Goal: Task Accomplishment & Management: Use online tool/utility

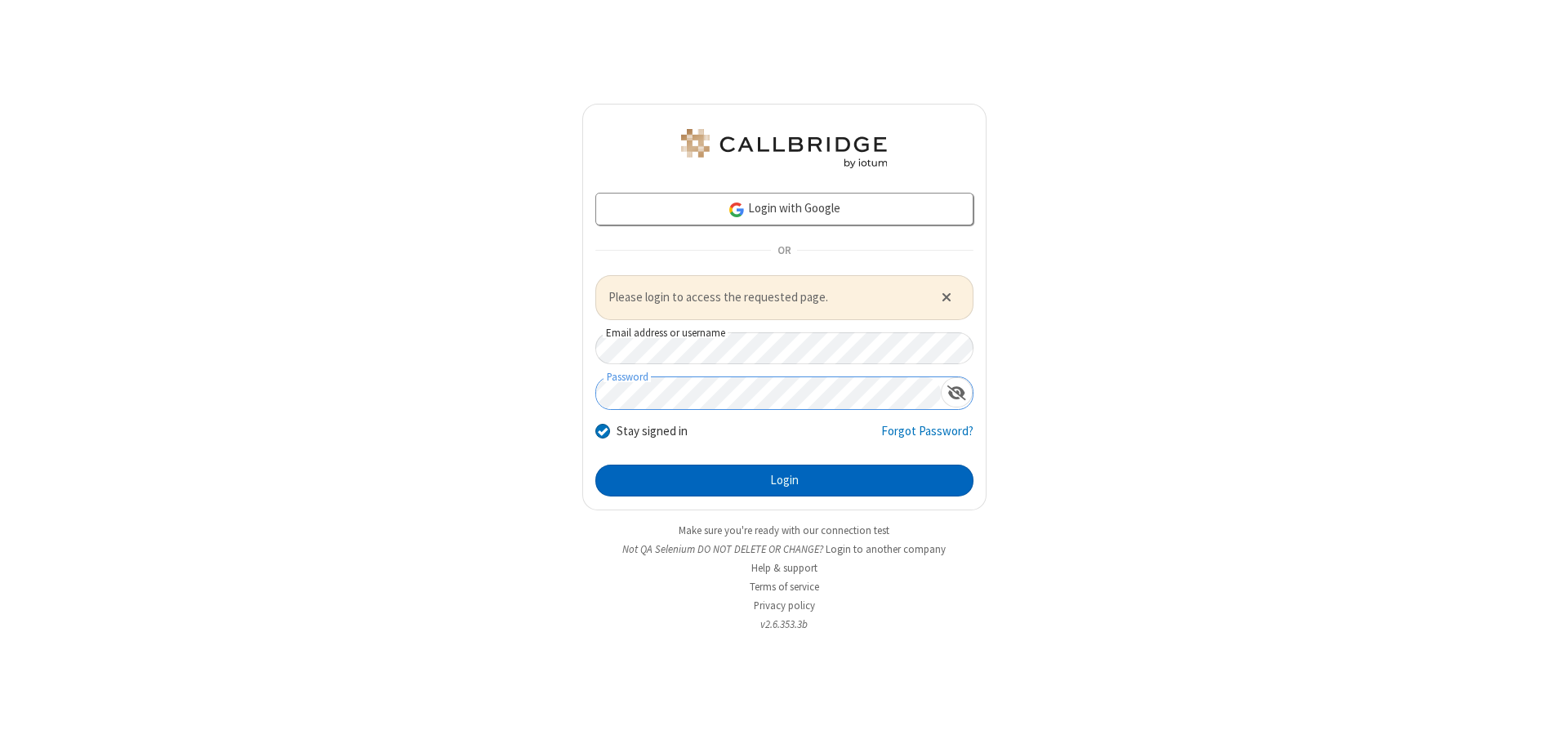
click at [784, 481] on button "Login" at bounding box center [784, 481] width 379 height 32
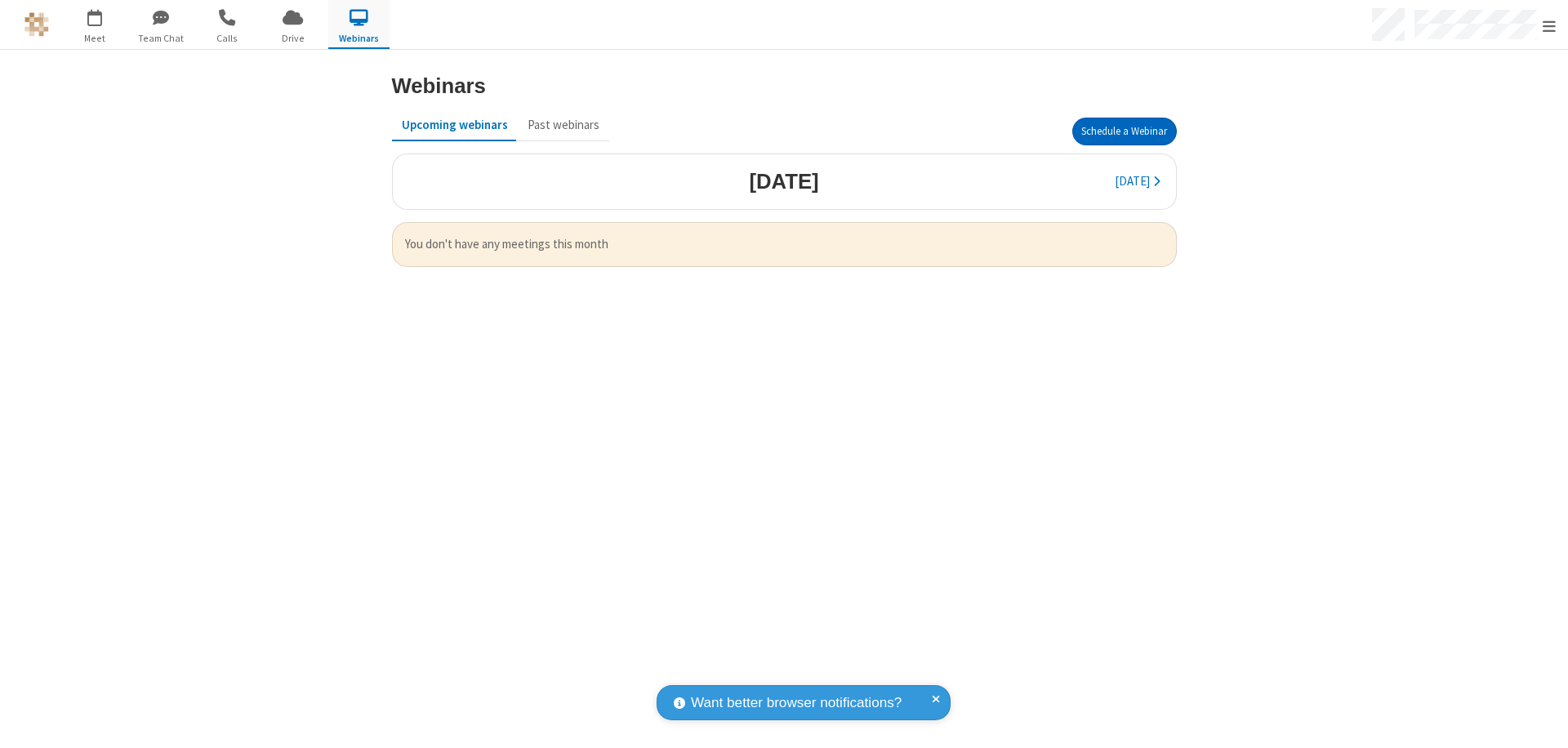
click at [1124, 131] on button "Schedule a Webinar" at bounding box center [1125, 131] width 105 height 27
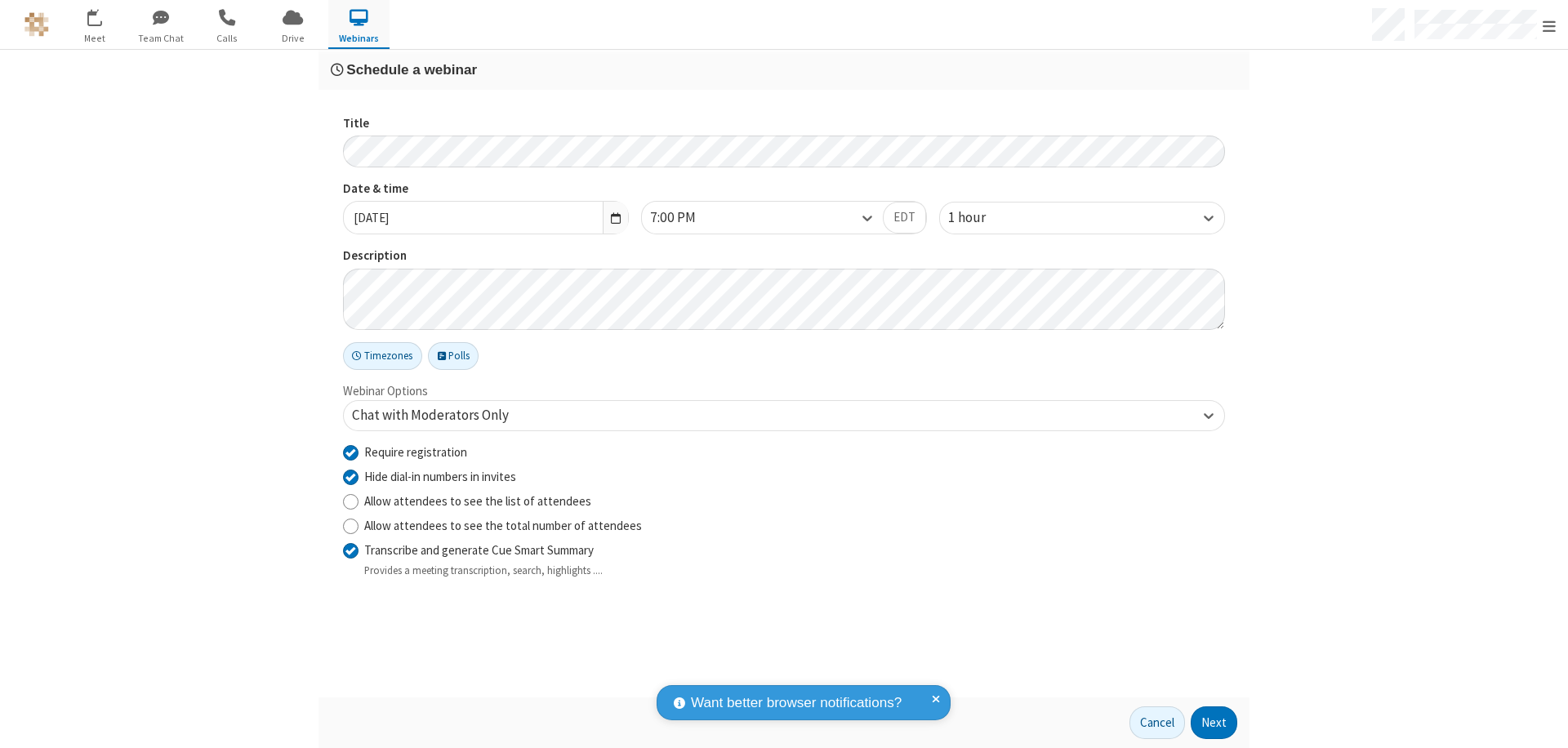
click at [350, 452] on input "Require registration" at bounding box center [350, 452] width 16 height 17
checkbox input "false"
click at [1214, 723] on button "Next" at bounding box center [1214, 722] width 46 height 32
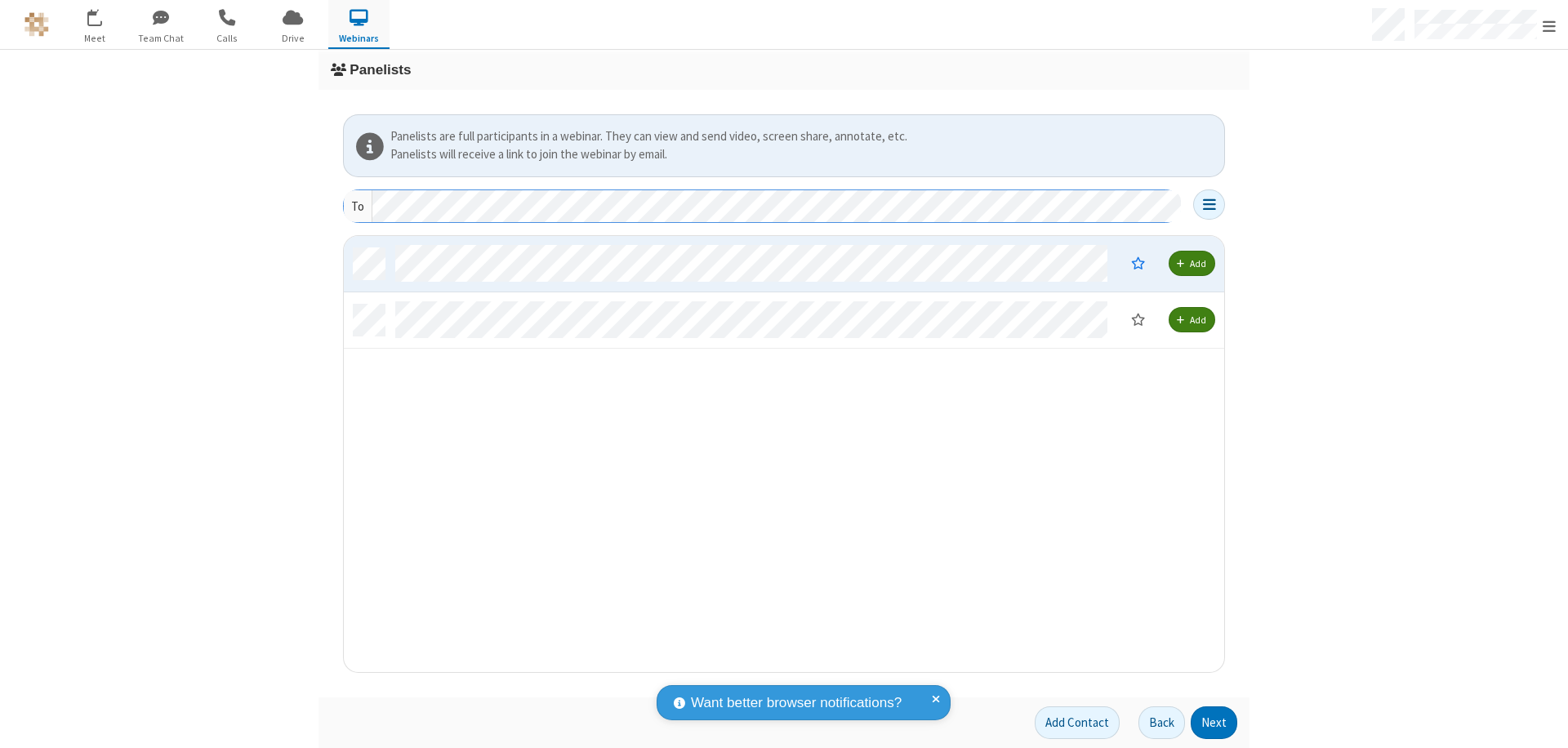
scroll to position [424, 868]
click at [1214, 723] on button "Next" at bounding box center [1214, 722] width 46 height 32
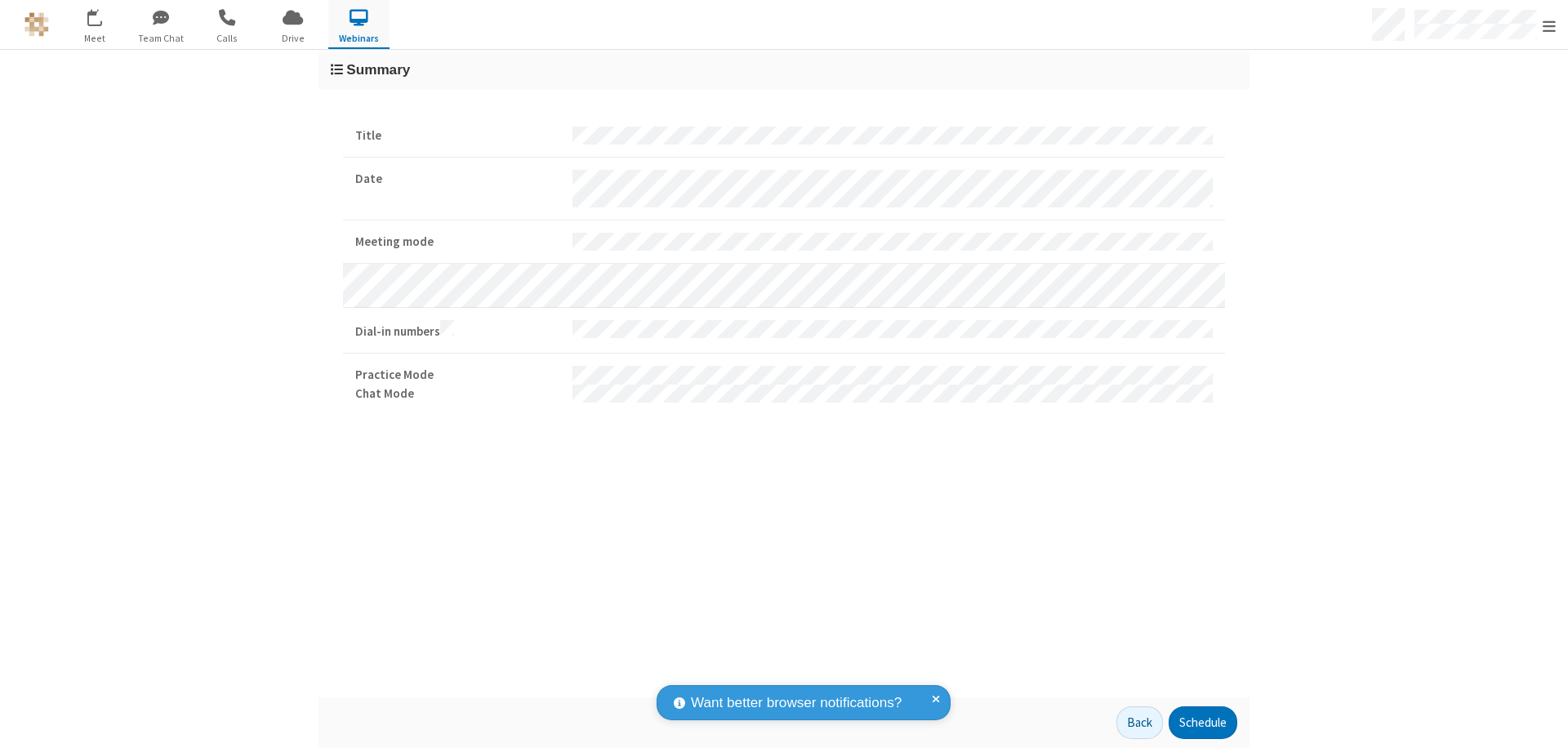
click at [1202, 723] on button "Schedule" at bounding box center [1203, 722] width 69 height 32
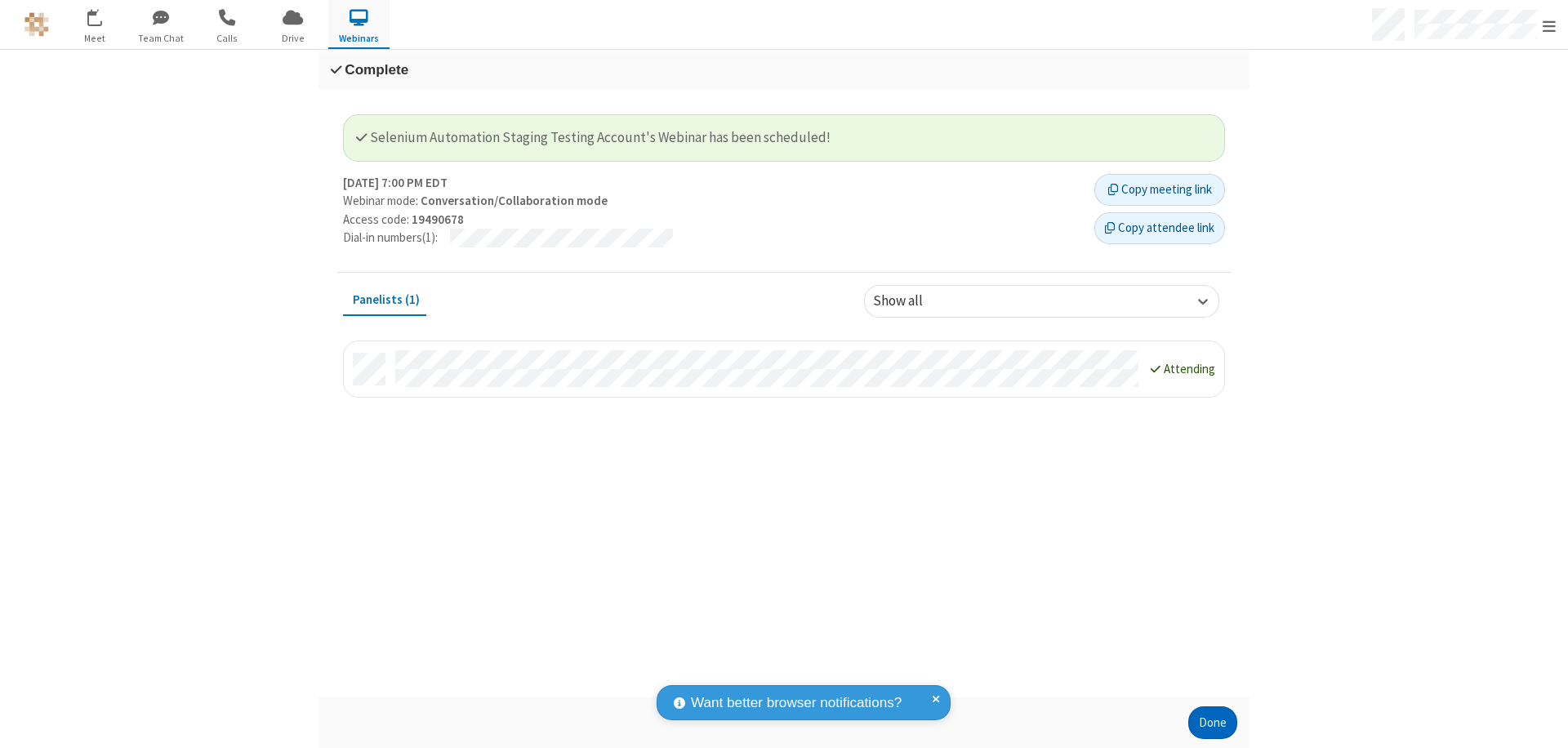
click at [1213, 723] on button "Done" at bounding box center [1213, 722] width 49 height 32
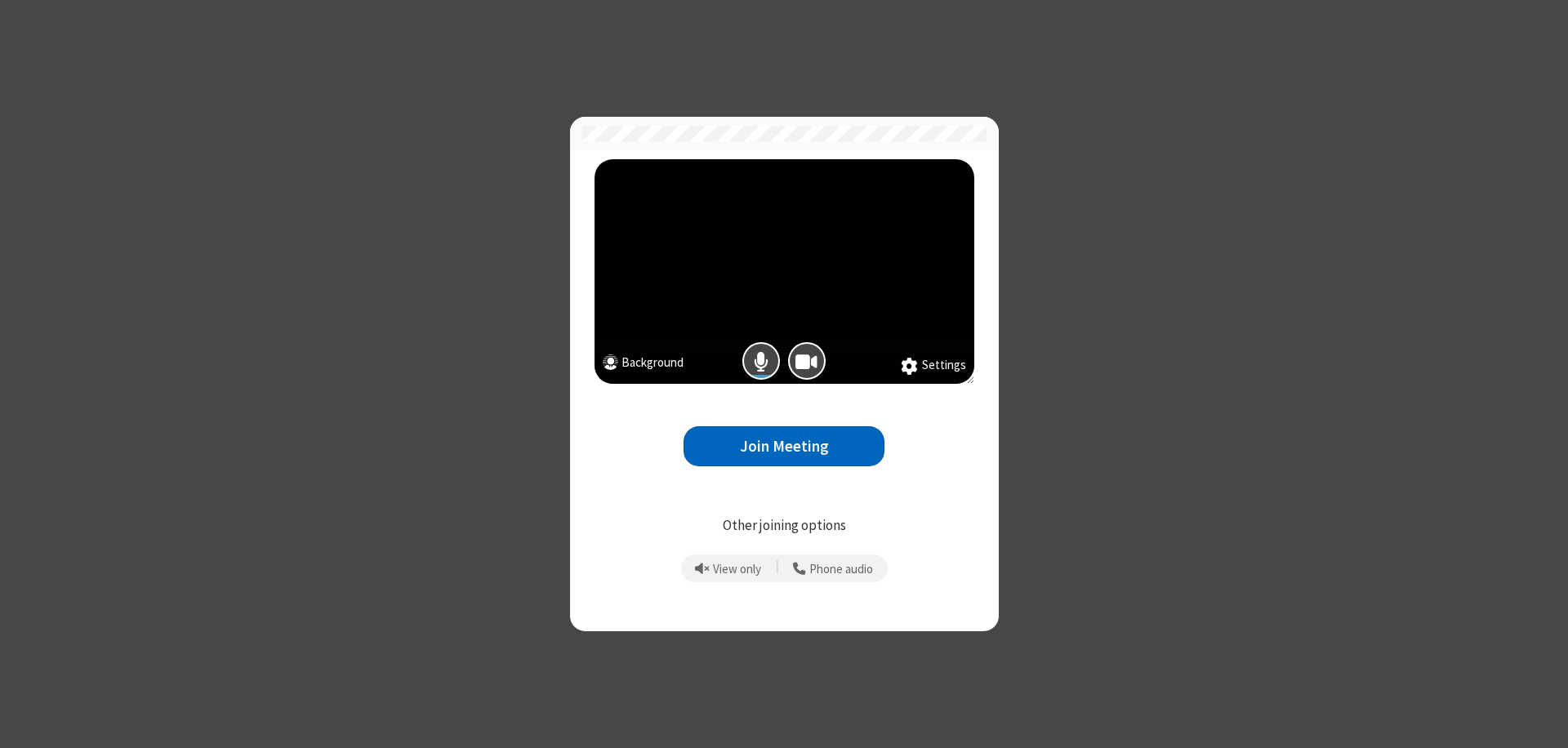
click at [784, 446] on button "Join Meeting" at bounding box center [784, 447] width 201 height 40
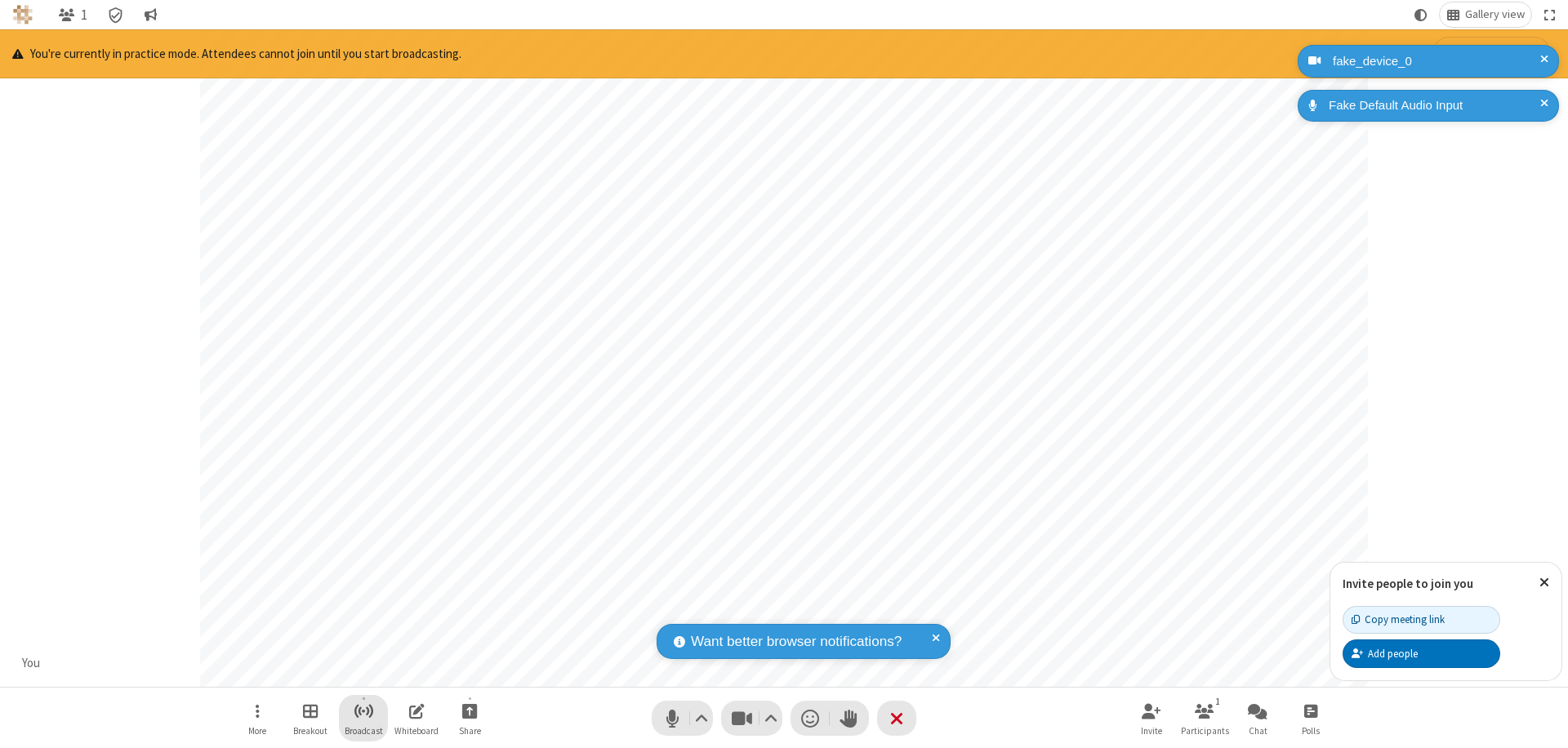
click at [363, 711] on span "Start broadcast" at bounding box center [364, 711] width 21 height 21
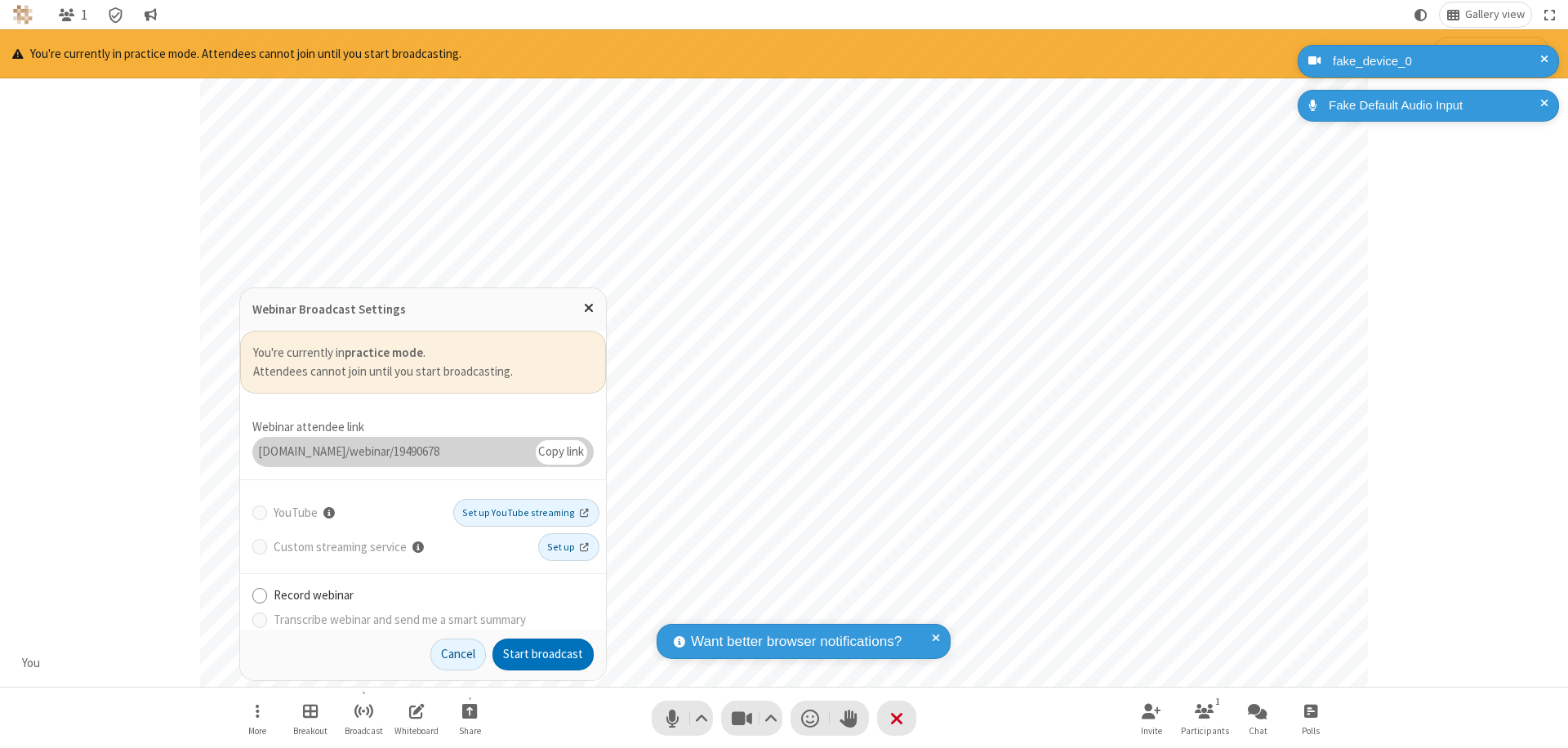
click at [543, 654] on button "Start broadcast" at bounding box center [543, 654] width 101 height 32
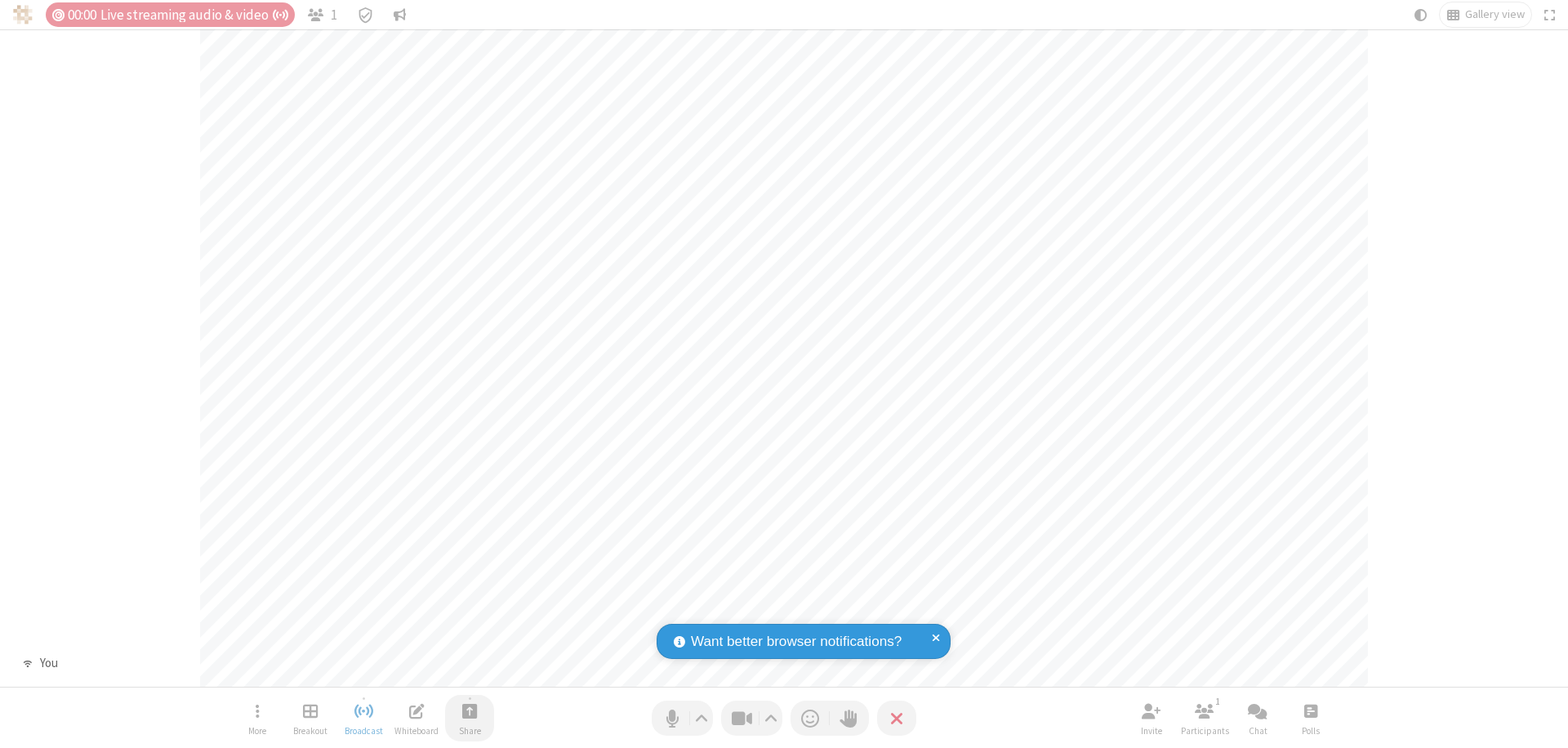
click at [470, 711] on span "Start sharing" at bounding box center [470, 711] width 16 height 21
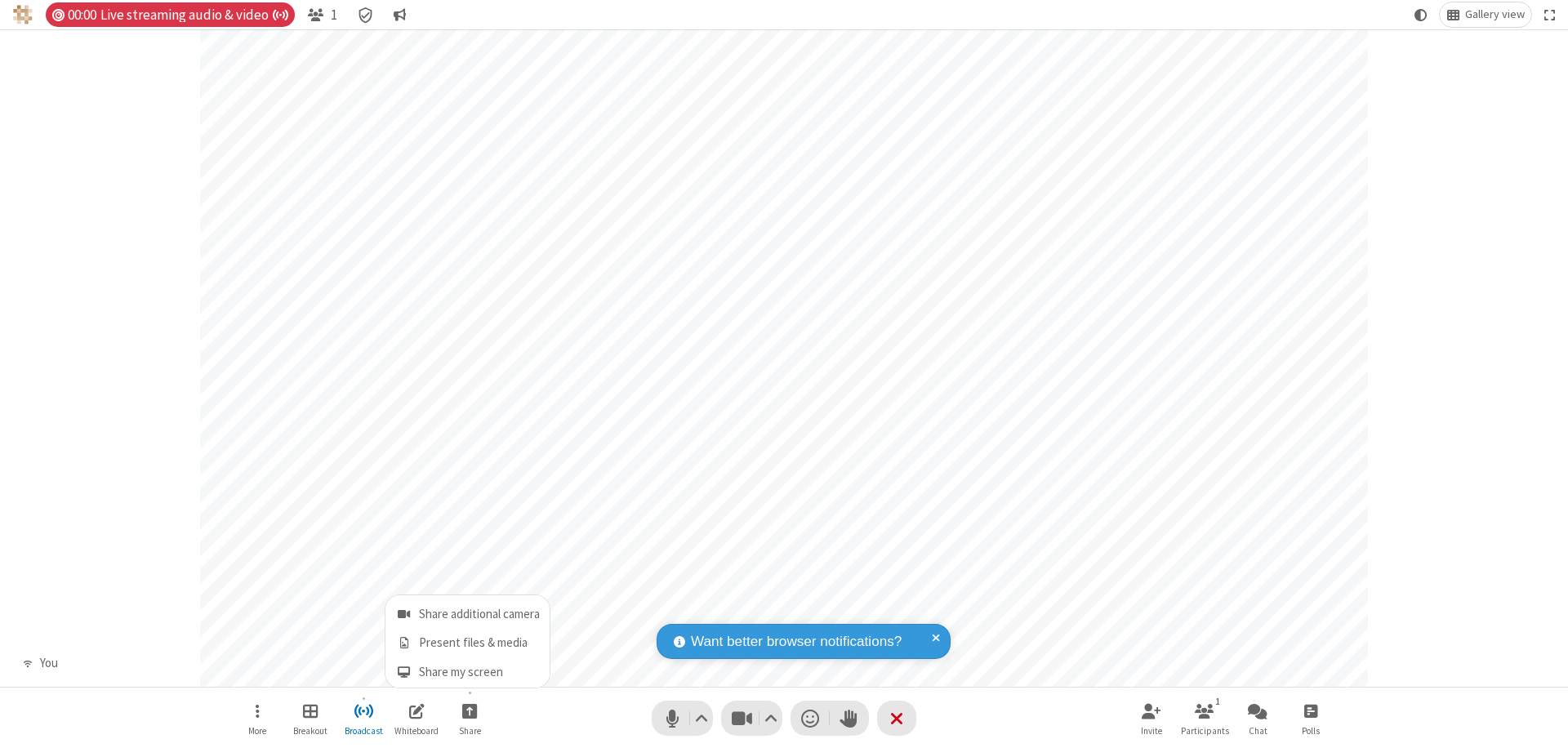
click at [403, 643] on span "Present files & media" at bounding box center [403, 643] width 19 height 14
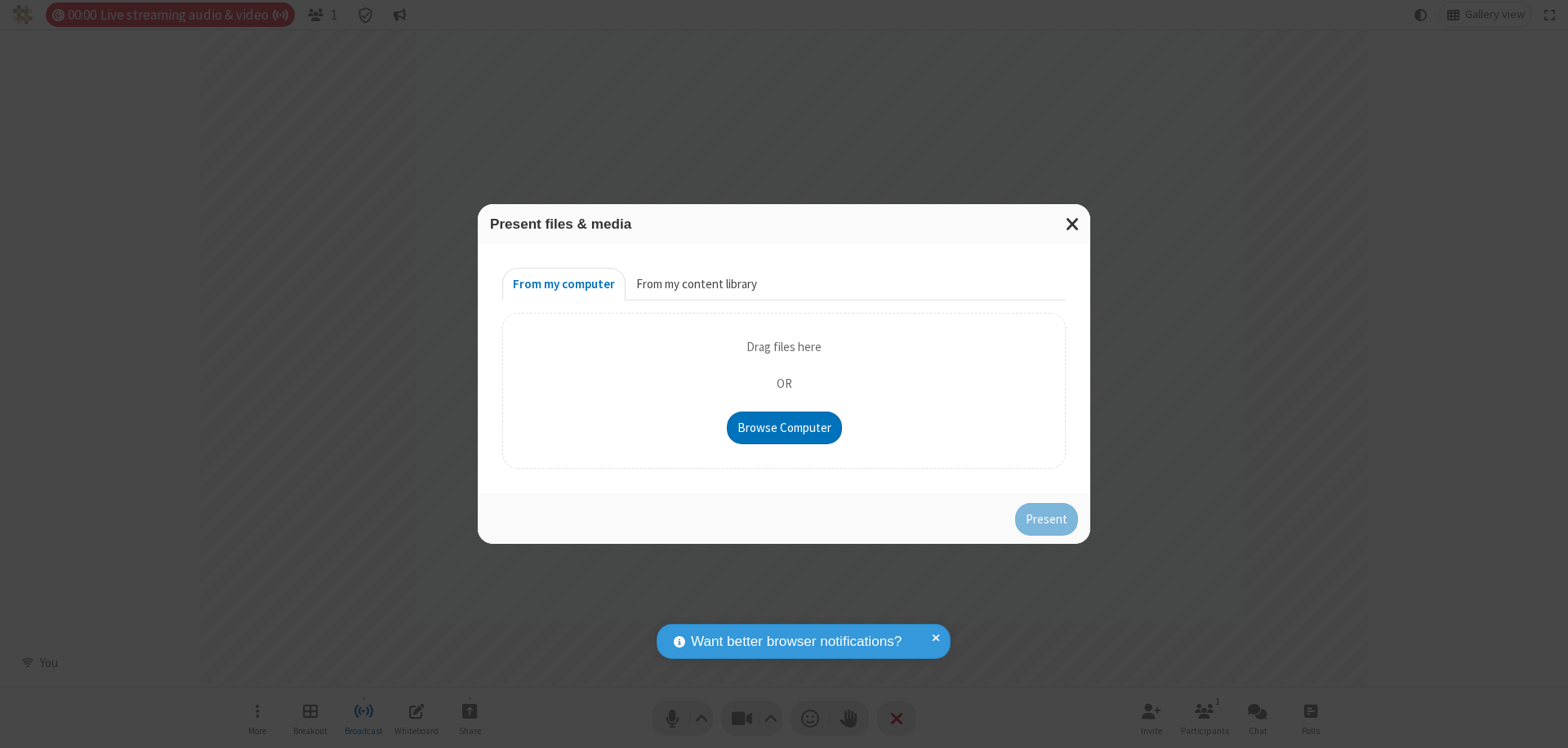
click at [695, 284] on button "From my content library" at bounding box center [696, 284] width 142 height 32
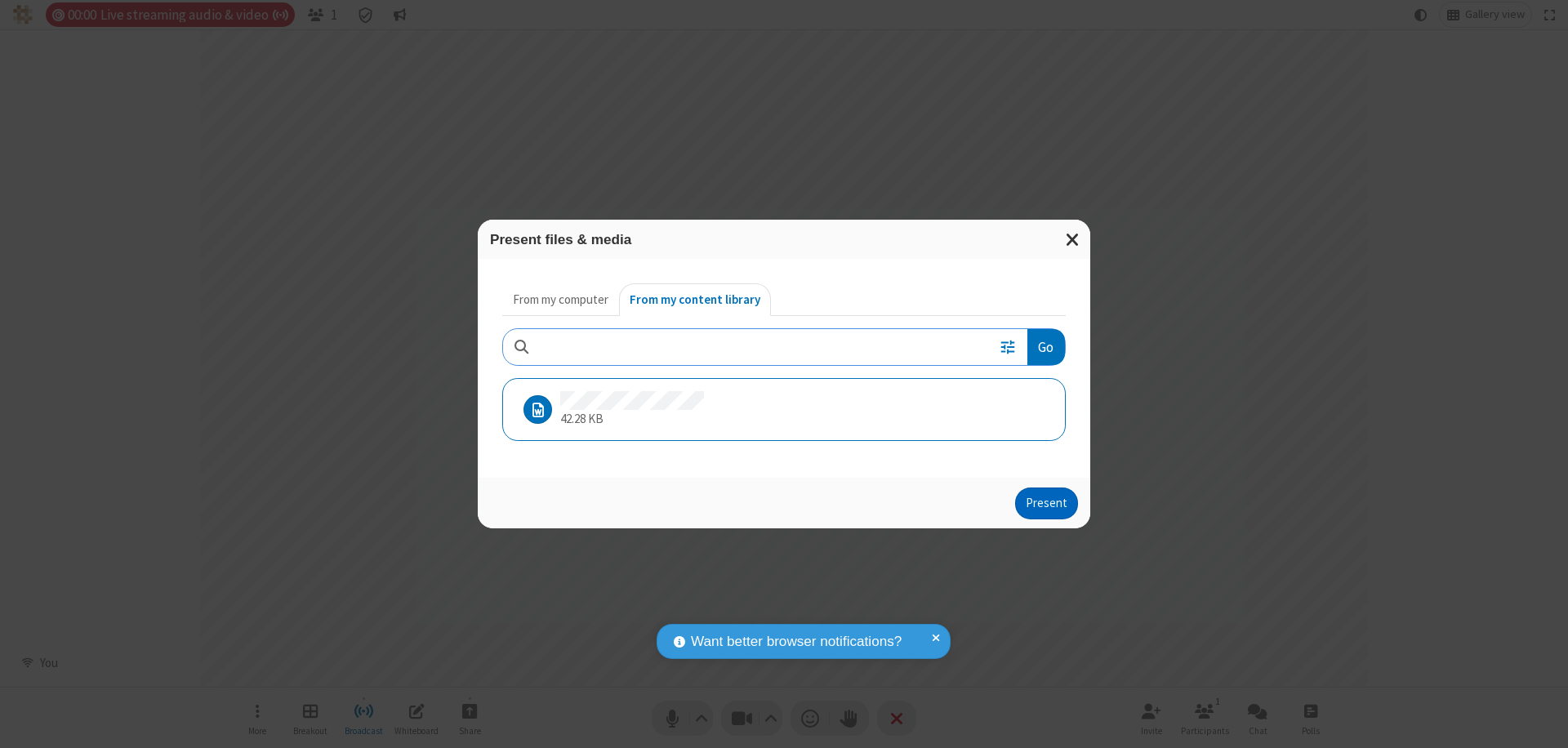
click at [1048, 503] on button "Present" at bounding box center [1047, 503] width 63 height 32
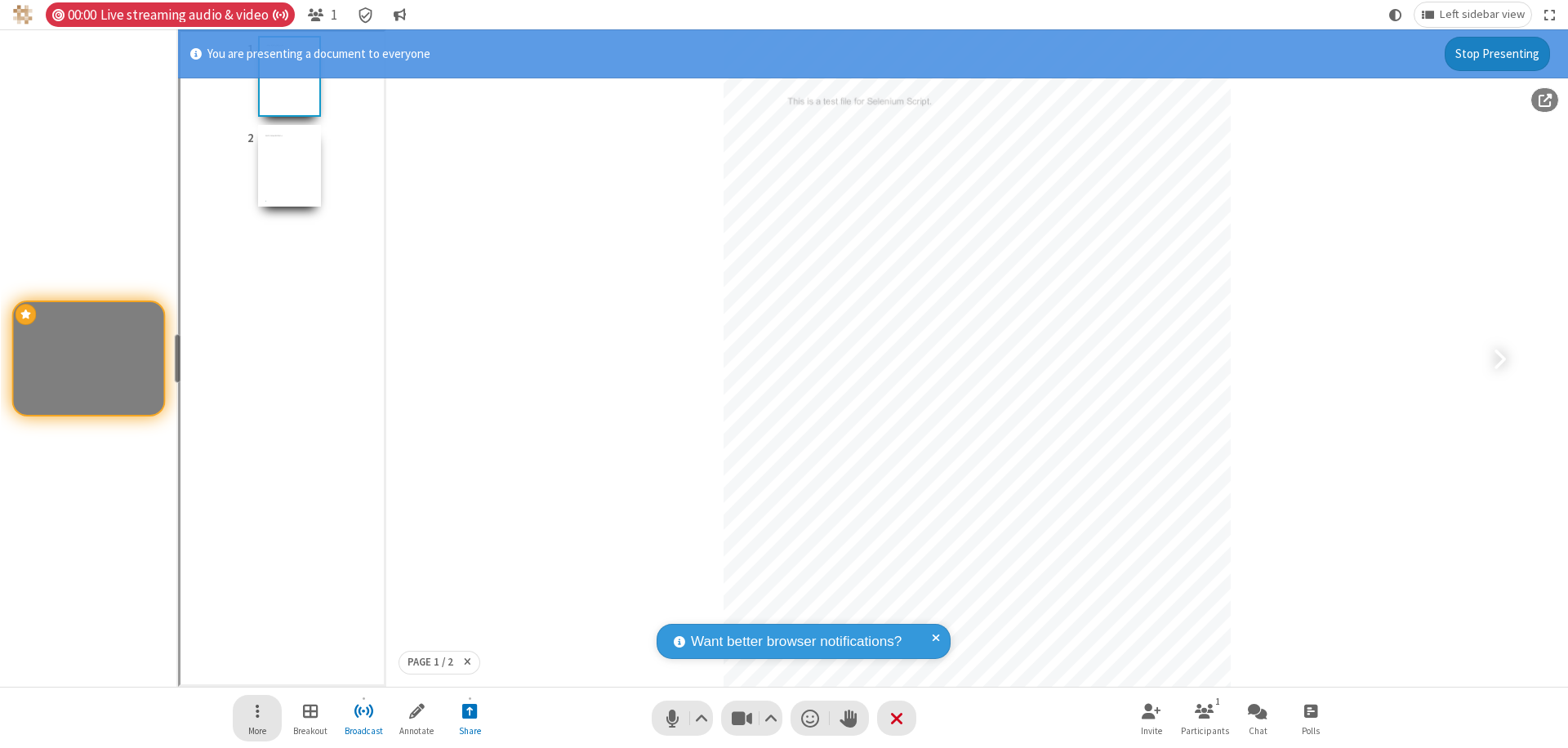
click at [257, 718] on span "Open menu" at bounding box center [257, 711] width 4 height 21
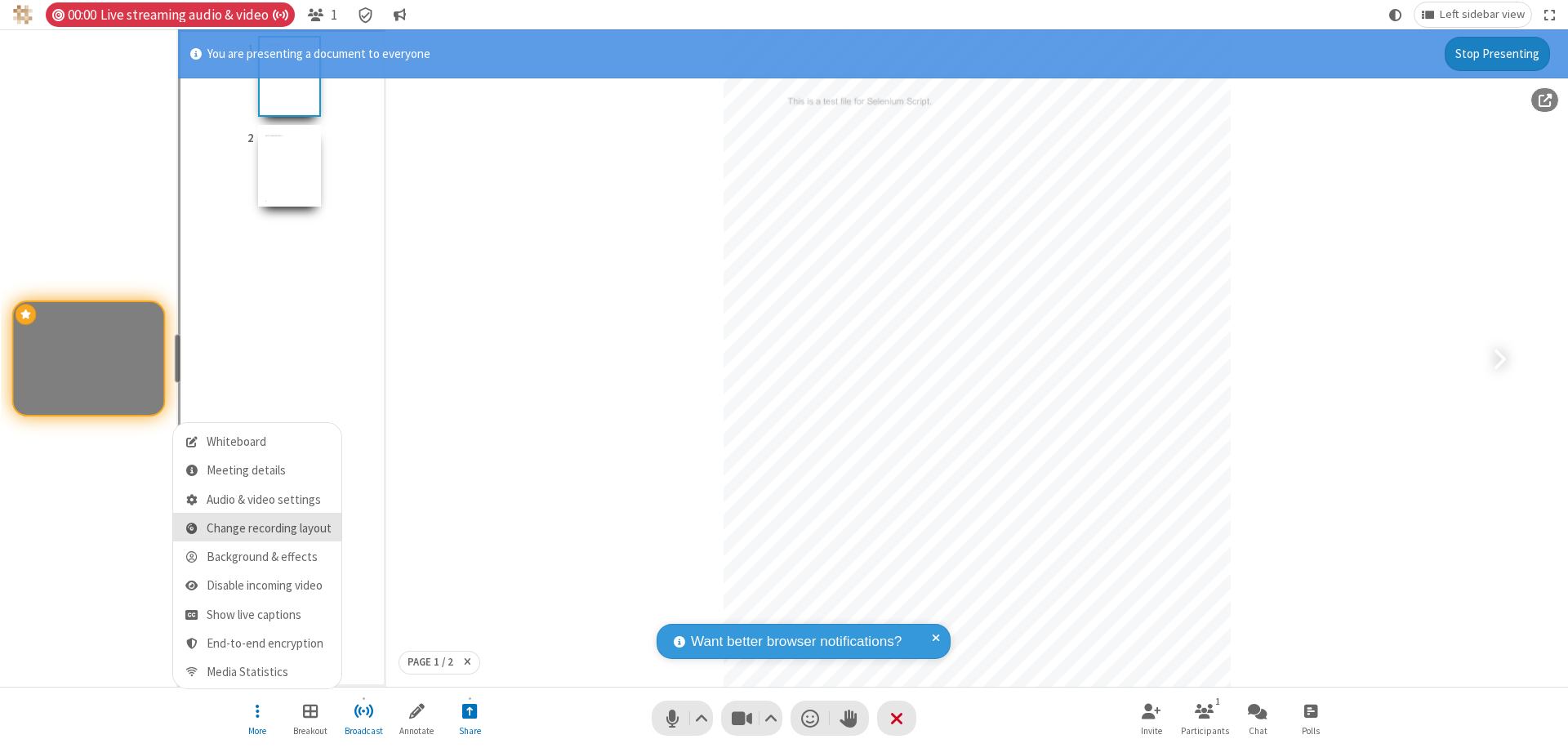
click at [269, 529] on span "Change recording layout" at bounding box center [269, 529] width 125 height 14
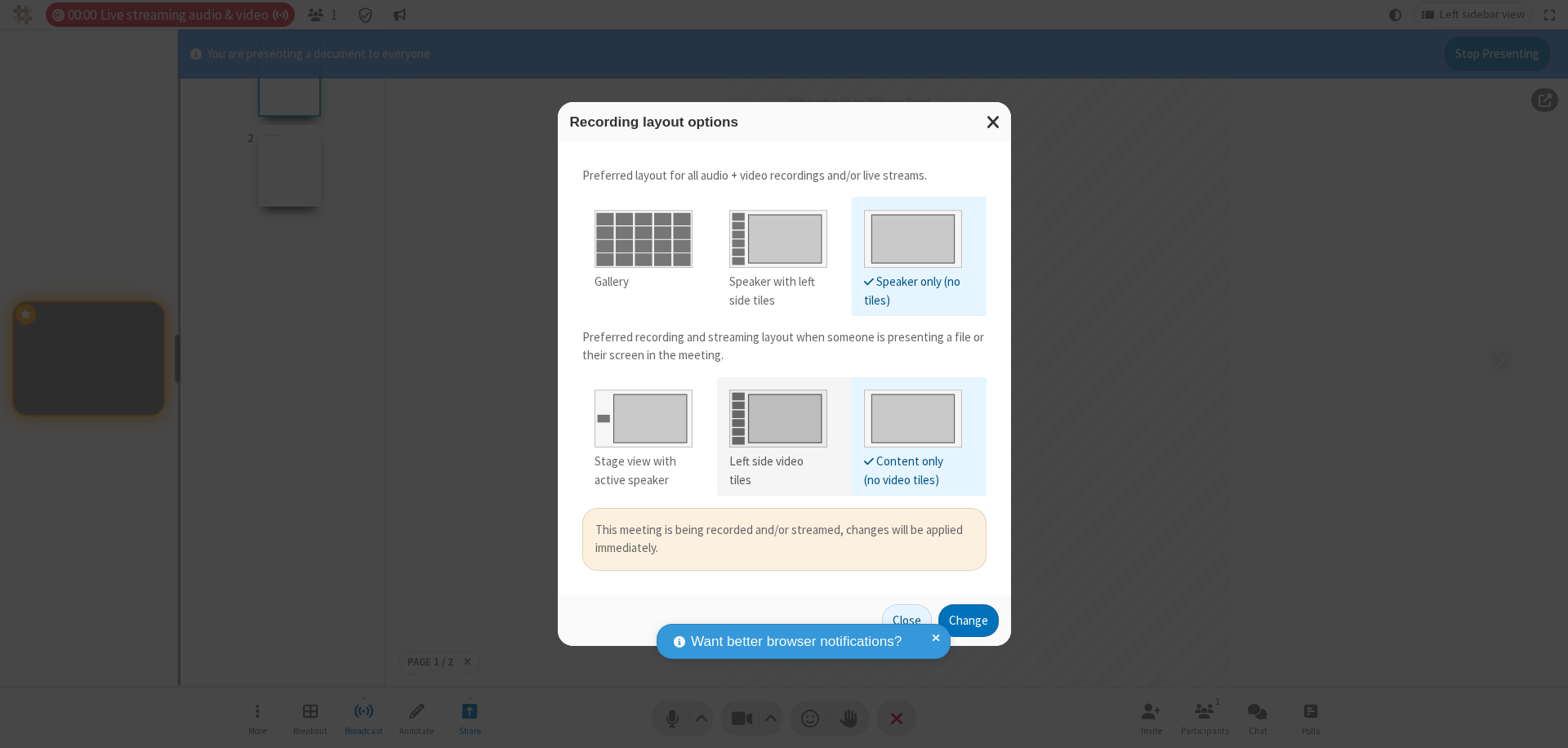
click at [778, 462] on div "Left side video tiles" at bounding box center [779, 471] width 98 height 37
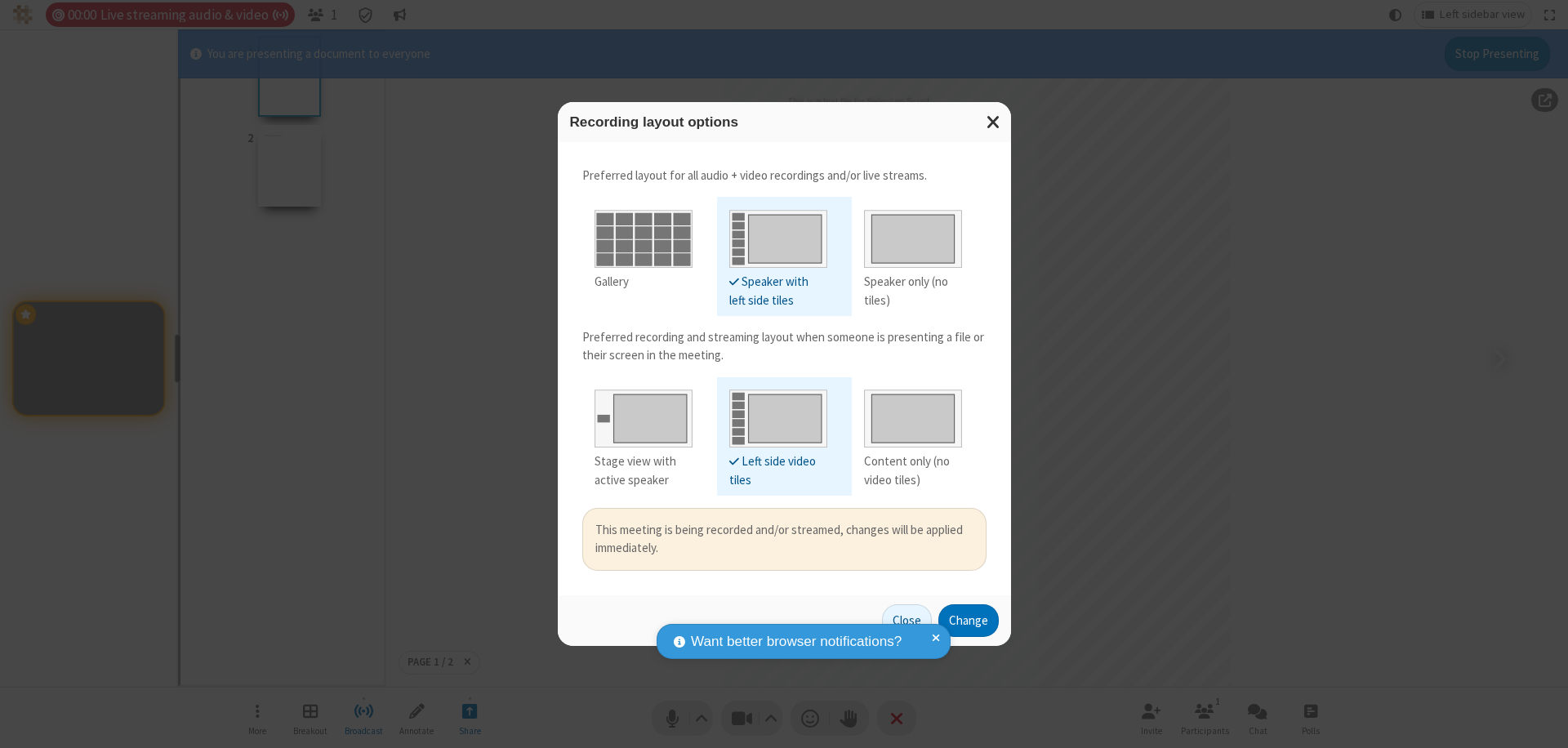
click at [968, 620] on button "Change" at bounding box center [969, 620] width 61 height 32
click at [907, 620] on button "Close" at bounding box center [907, 620] width 50 height 32
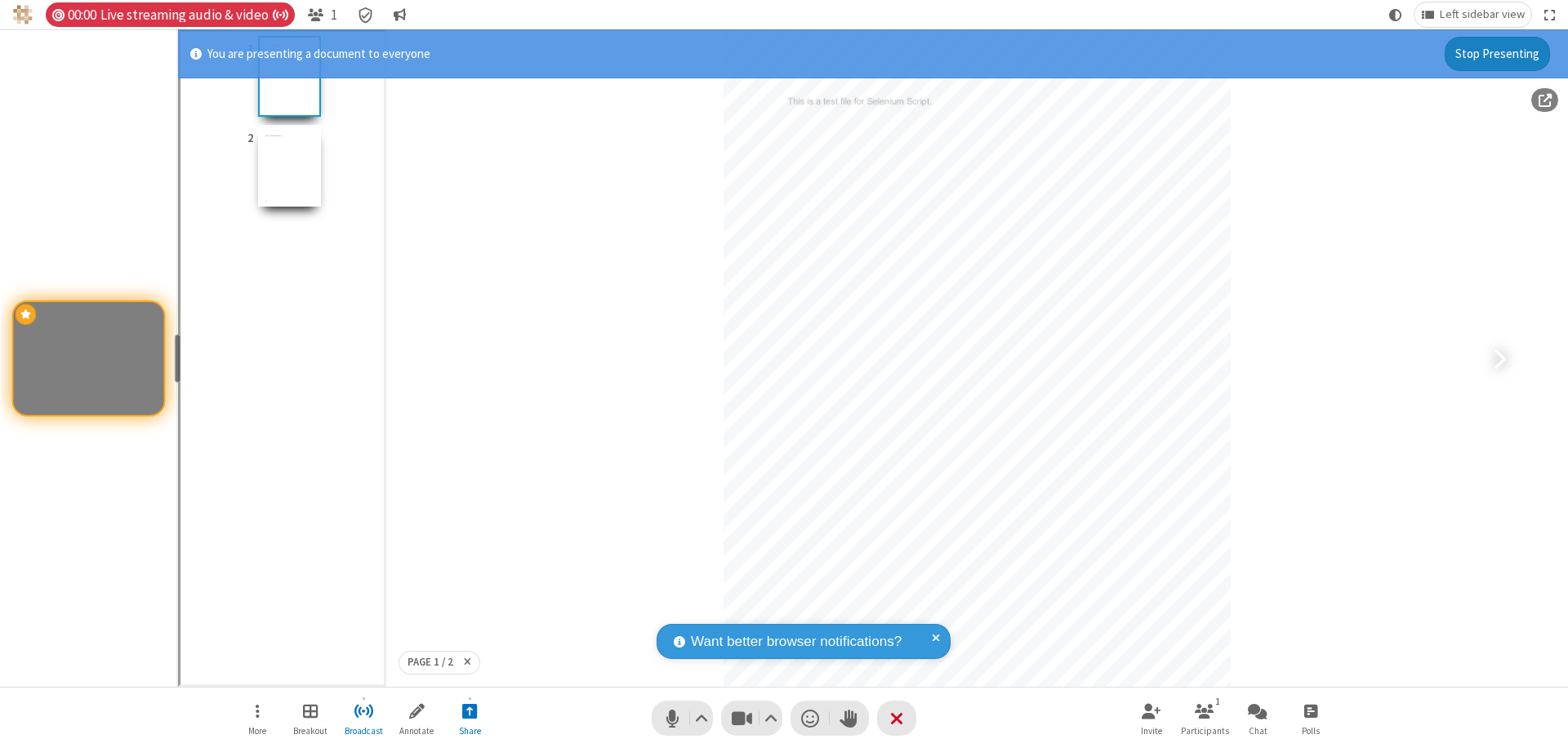
click at [1498, 53] on button "Stop Presenting" at bounding box center [1497, 53] width 105 height 34
